Goal: Task Accomplishment & Management: Use online tool/utility

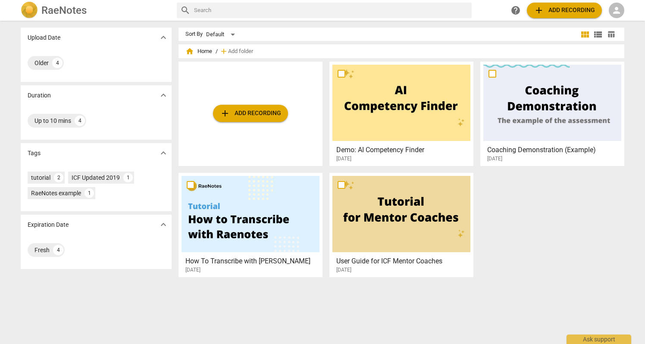
click at [434, 118] on div at bounding box center [401, 103] width 138 height 76
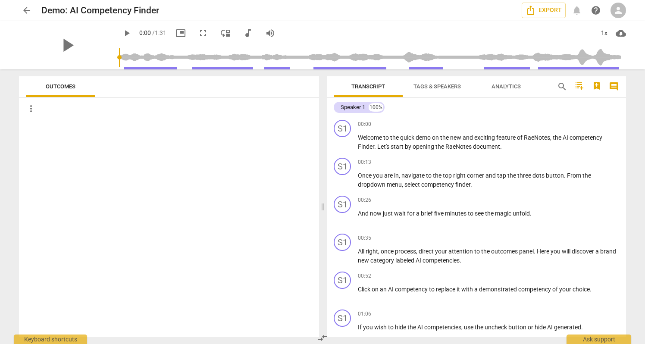
click at [27, 11] on span "arrow_back" at bounding box center [27, 10] width 10 height 10
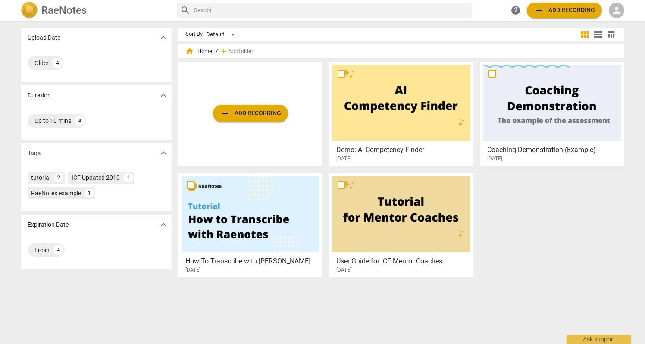
click at [611, 10] on span "person" at bounding box center [616, 10] width 10 height 10
click at [615, 25] on li "Login" at bounding box center [622, 20] width 31 height 21
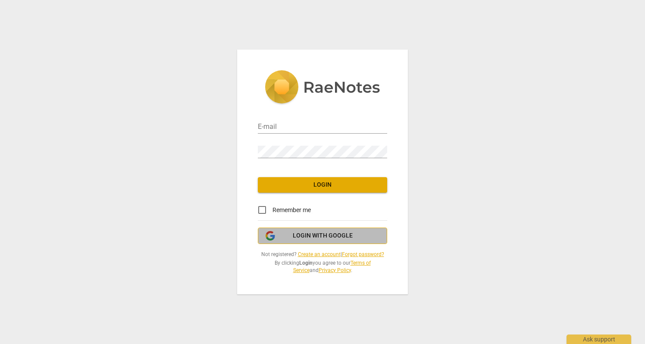
click at [330, 234] on span "Login with Google" at bounding box center [323, 235] width 60 height 9
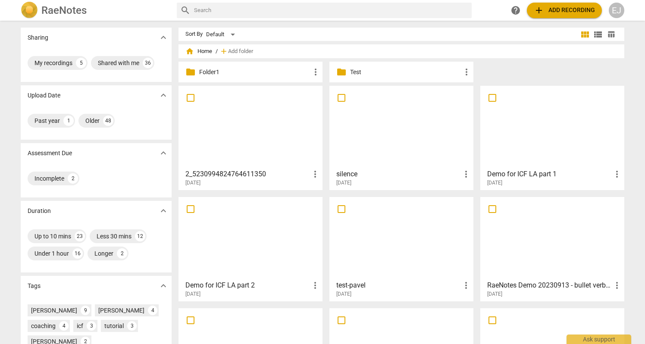
click at [267, 154] on div at bounding box center [250, 127] width 138 height 76
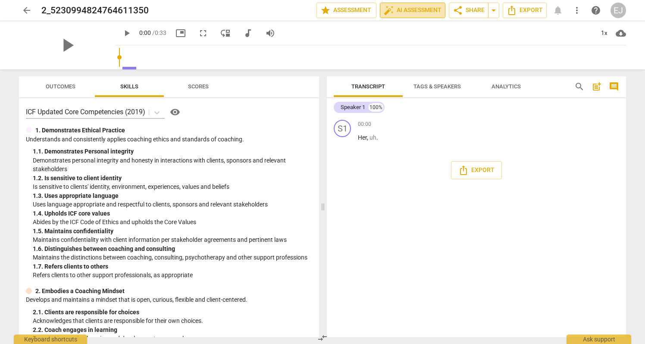
click at [401, 12] on span "auto_fix_high AI Assessment" at bounding box center [412, 10] width 58 height 10
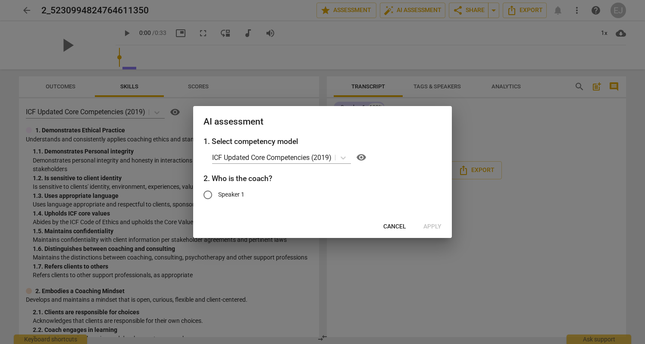
click at [245, 80] on div at bounding box center [322, 172] width 645 height 344
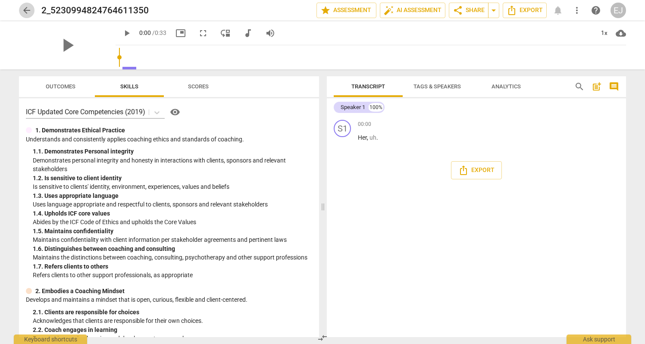
click at [27, 12] on span "arrow_back" at bounding box center [27, 10] width 10 height 10
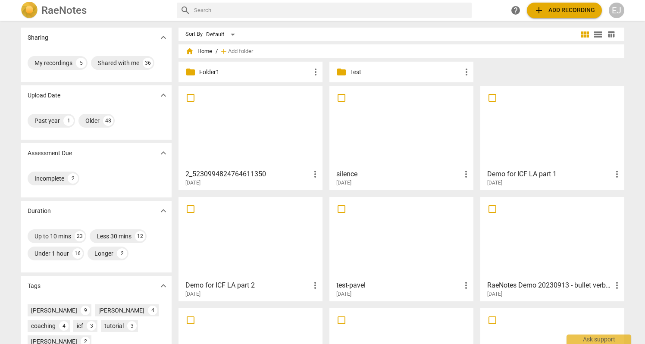
click at [275, 252] on div at bounding box center [250, 238] width 138 height 76
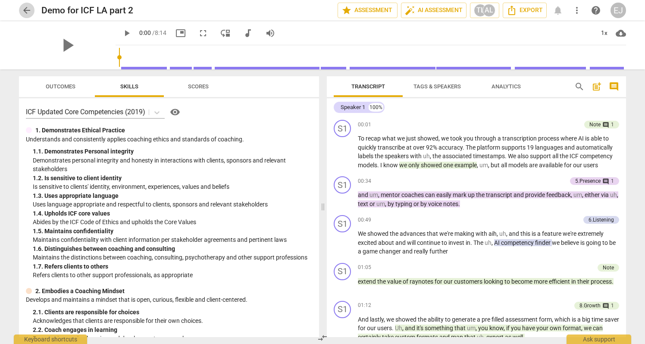
click at [25, 9] on span "arrow_back" at bounding box center [27, 10] width 10 height 10
